Goal: Navigation & Orientation: Go to known website

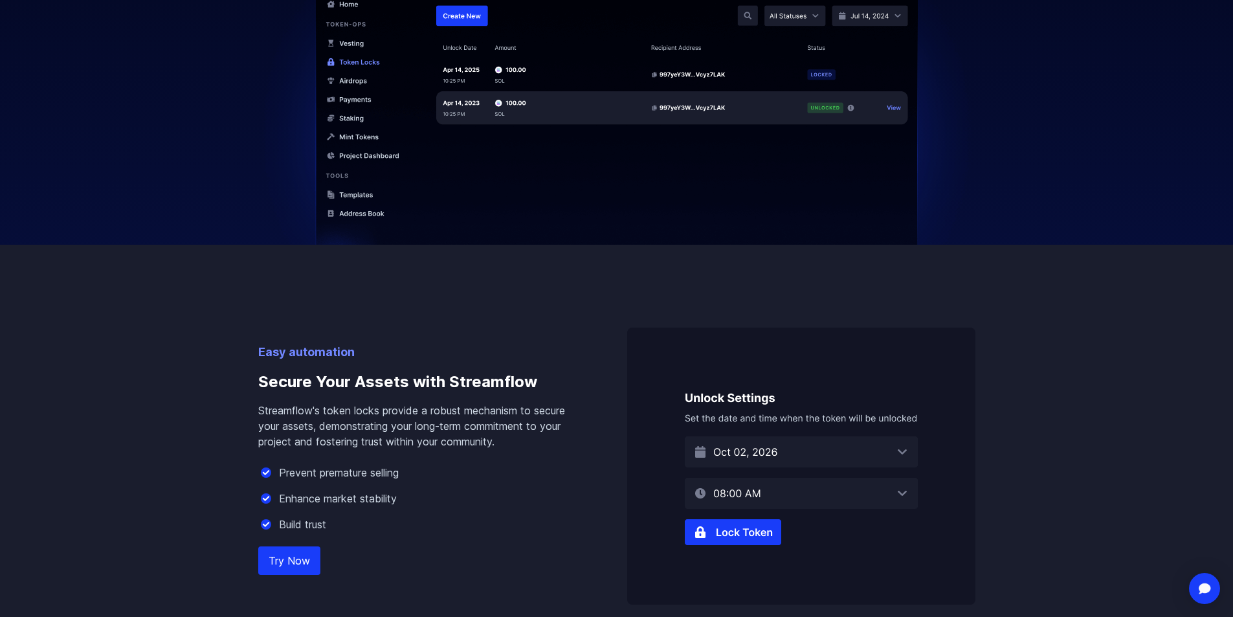
scroll to position [324, 0]
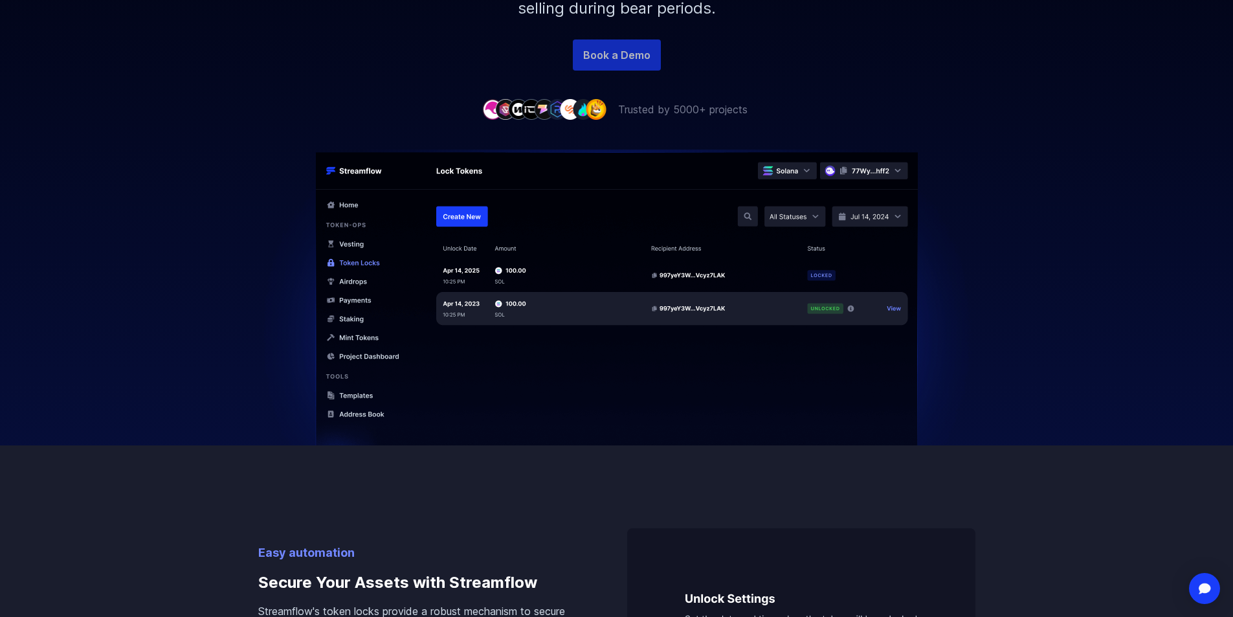
click at [601, 59] on link "Book a Demo" at bounding box center [617, 54] width 88 height 31
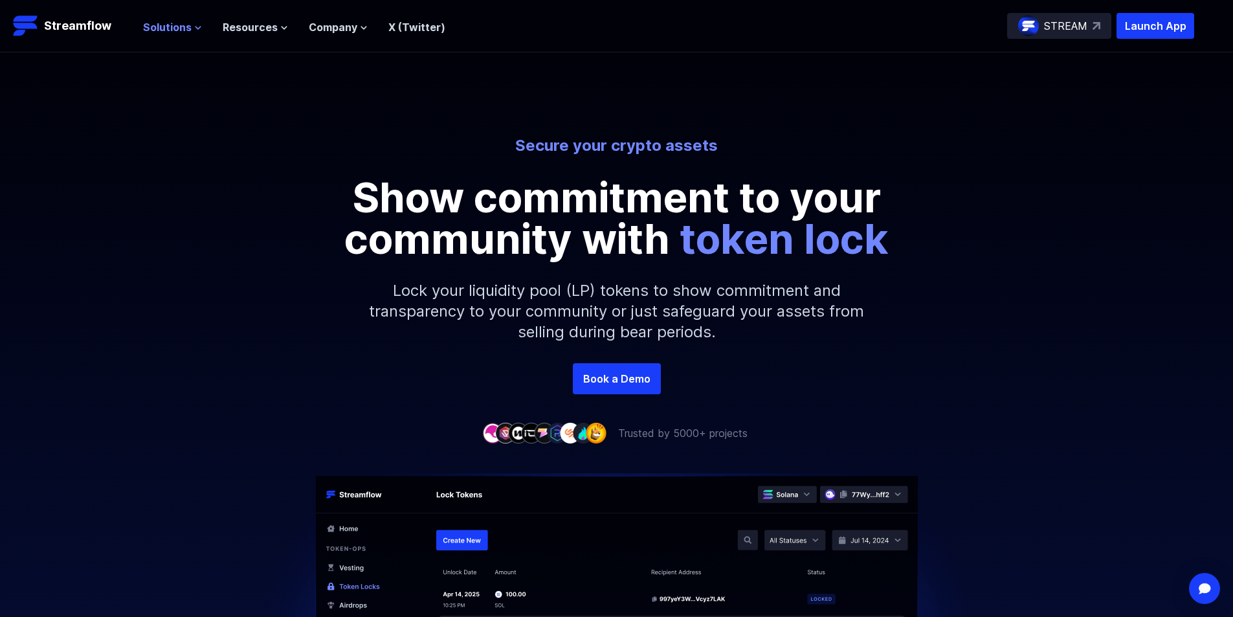
click at [171, 26] on span "Solutions" at bounding box center [167, 27] width 49 height 16
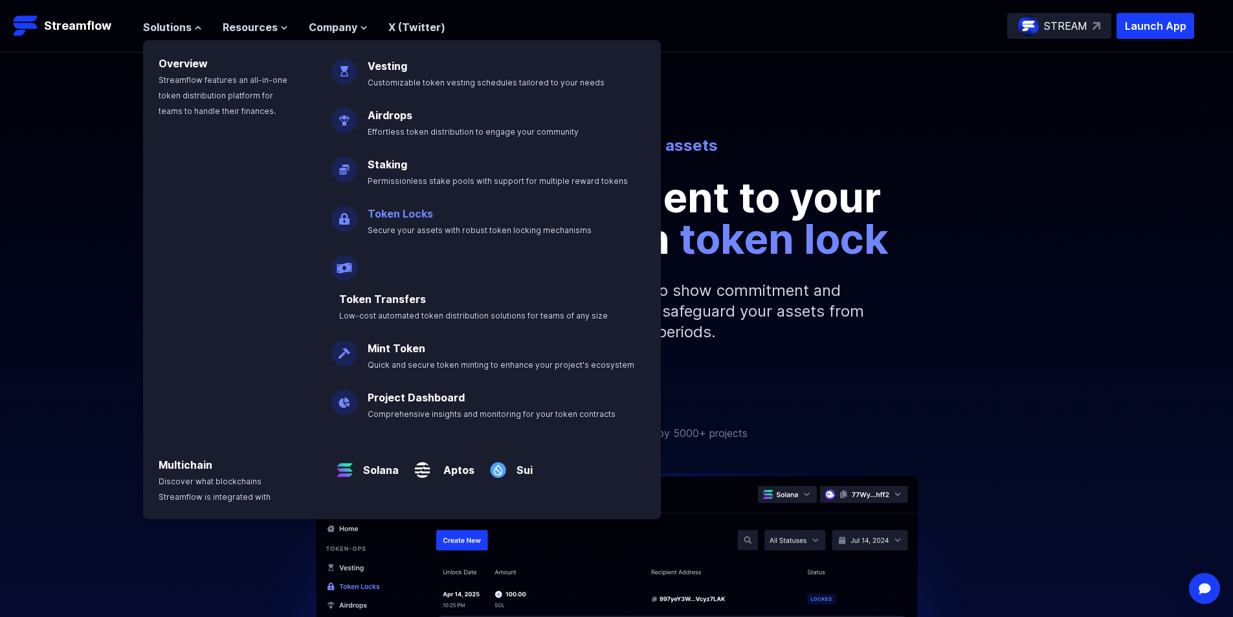
click at [410, 219] on link "Token Locks" at bounding box center [400, 213] width 65 height 13
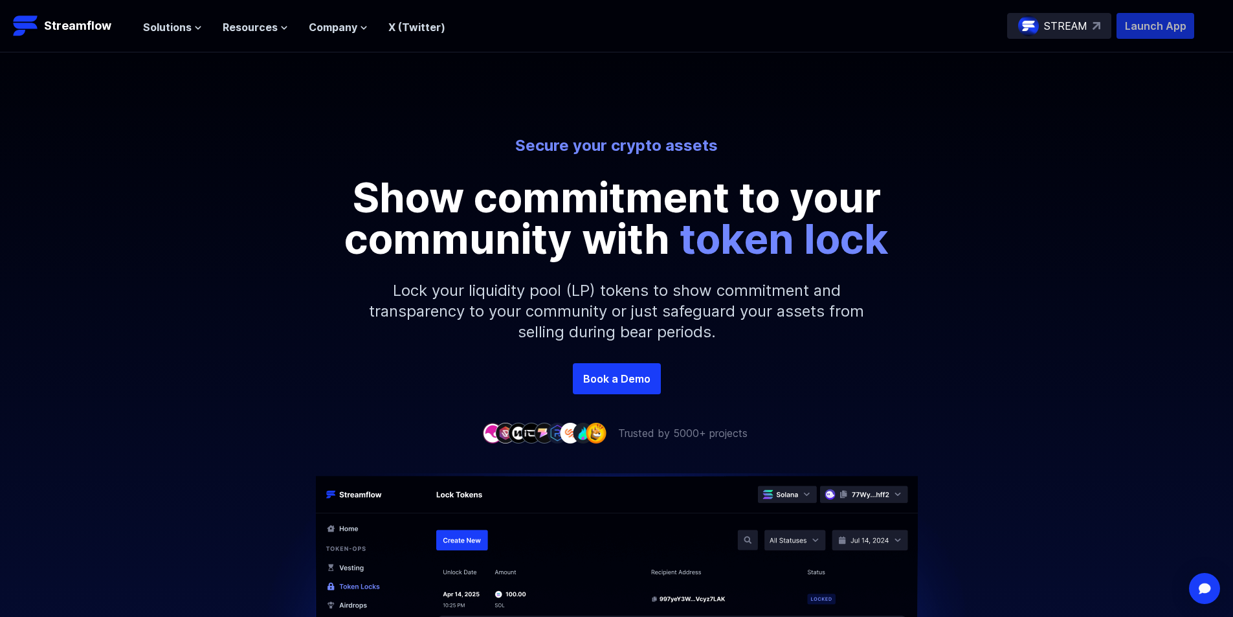
click at [1160, 31] on p "Launch App" at bounding box center [1155, 26] width 78 height 26
